Goal: Information Seeking & Learning: Learn about a topic

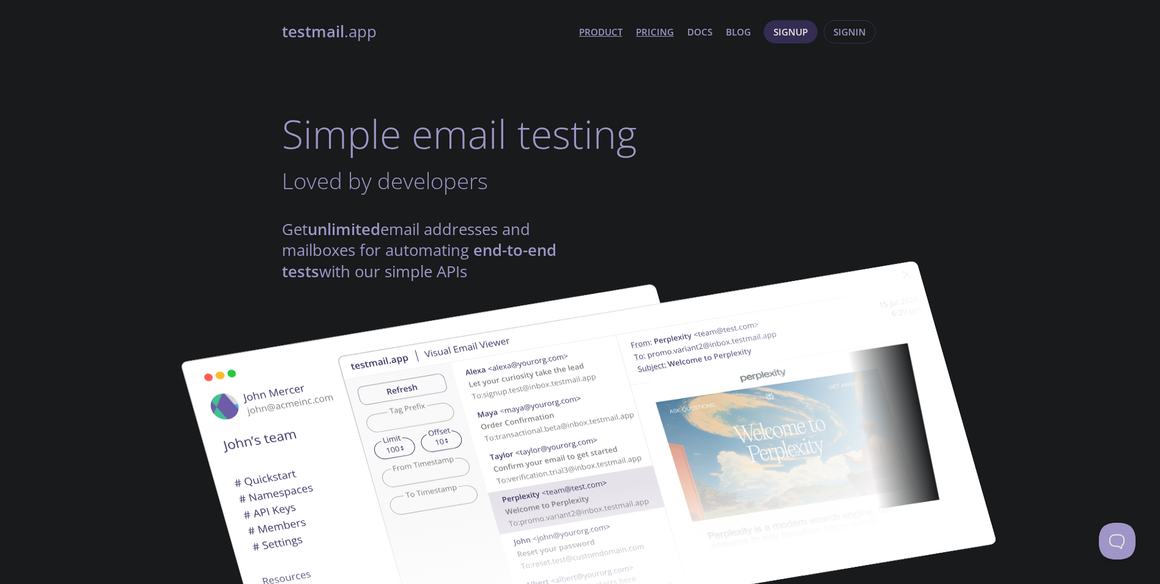
click at [651, 31] on link "Pricing" at bounding box center [655, 32] width 38 height 16
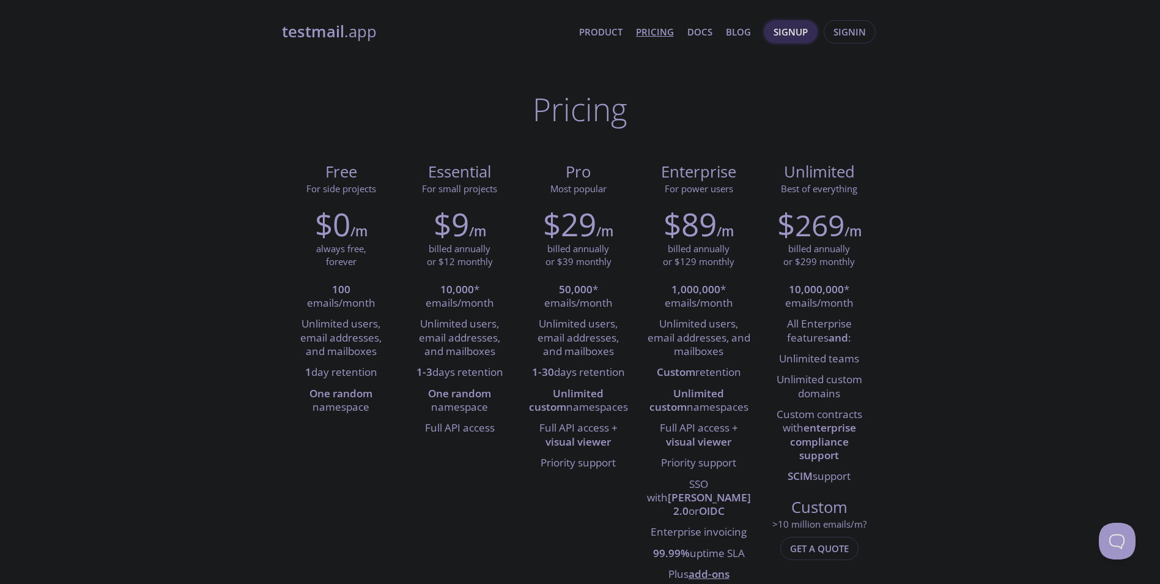
click at [793, 29] on span "Signup" at bounding box center [791, 32] width 34 height 16
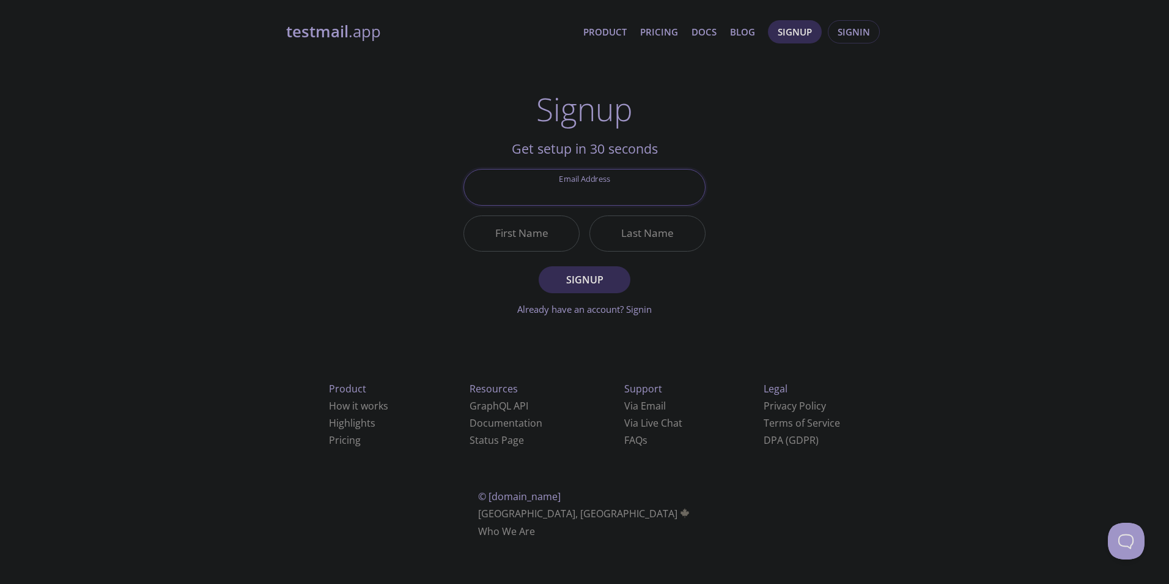
click at [325, 25] on strong "testmail" at bounding box center [317, 31] width 62 height 21
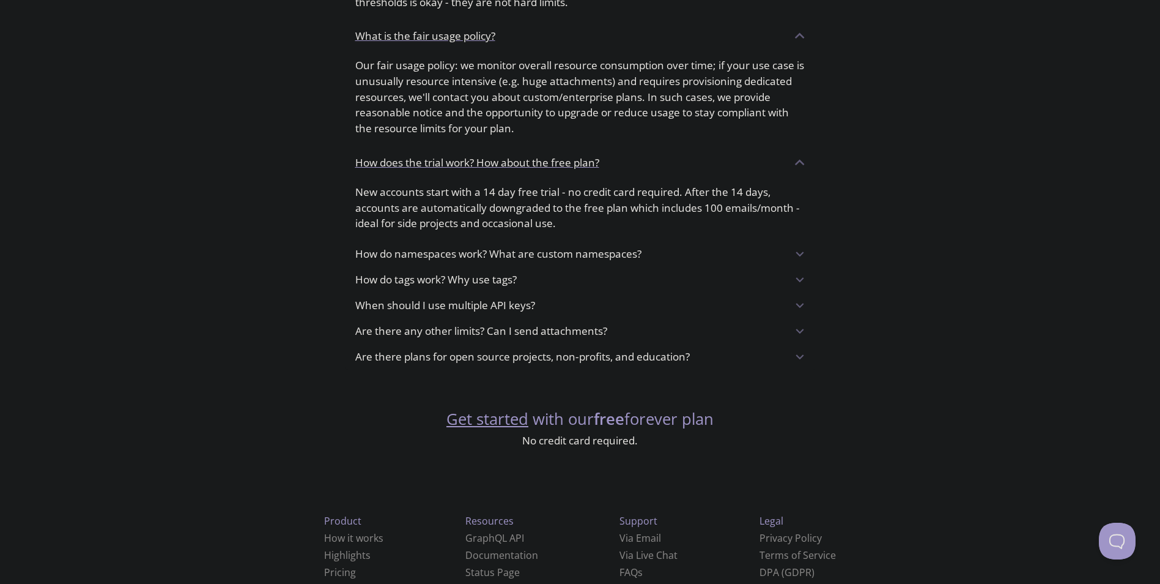
scroll to position [916, 0]
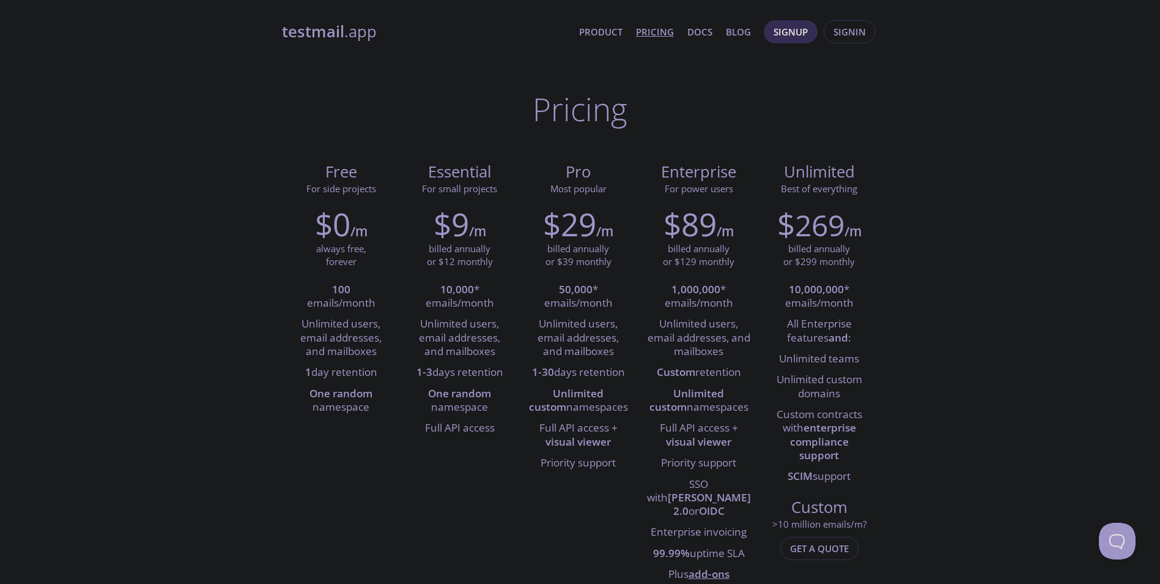
click at [332, 36] on strong "testmail" at bounding box center [313, 31] width 62 height 21
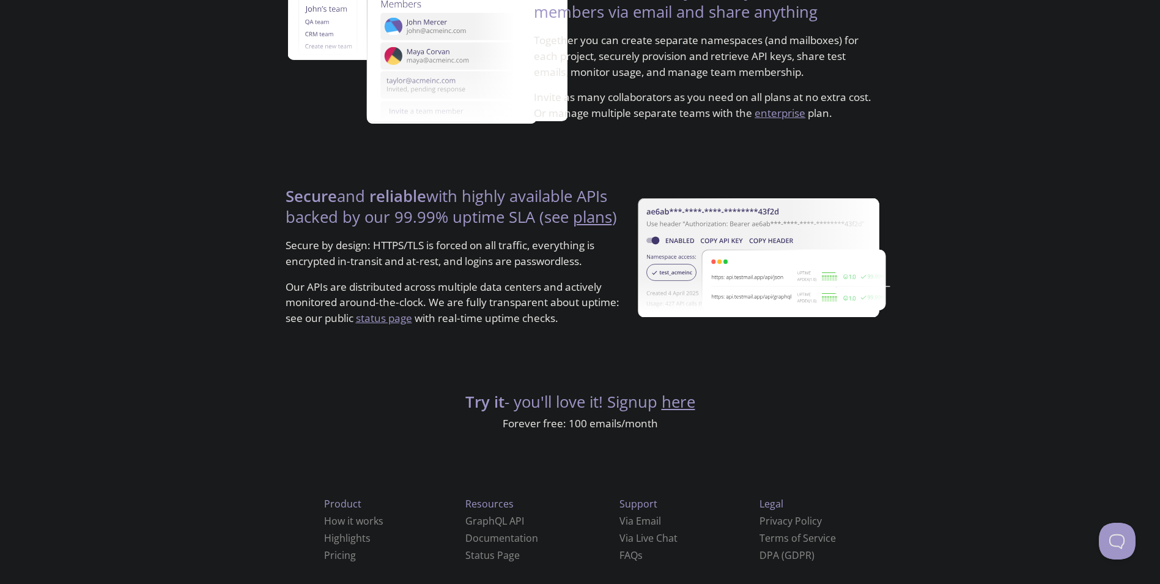
scroll to position [2214, 0]
